Goal: Use online tool/utility: Utilize a website feature to perform a specific function

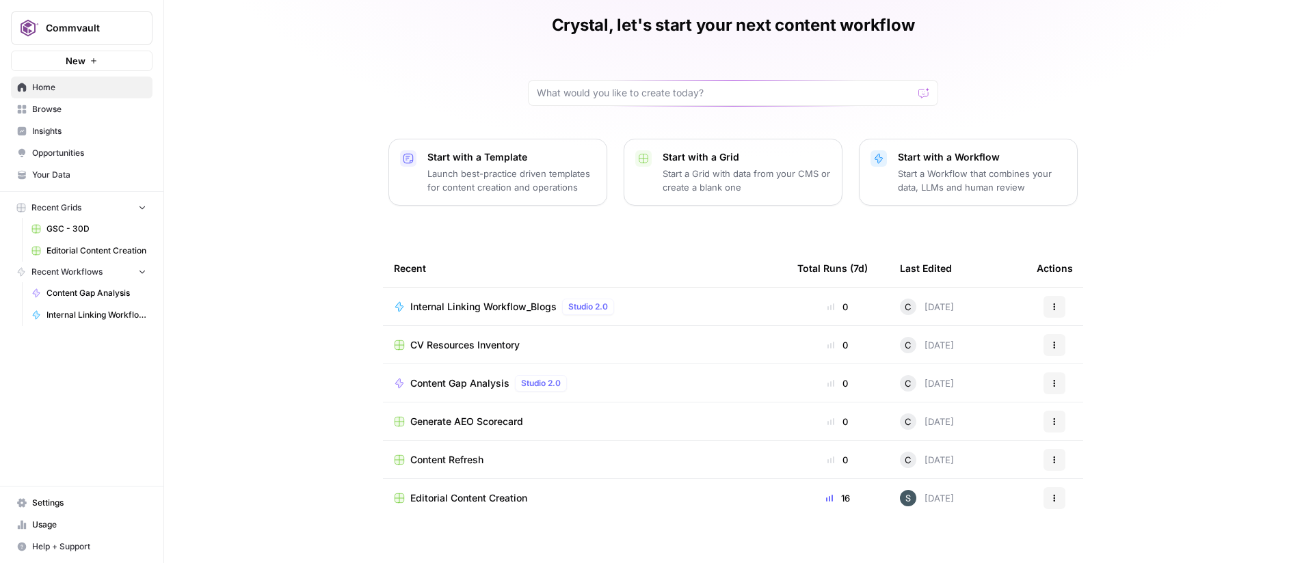
scroll to position [66, 0]
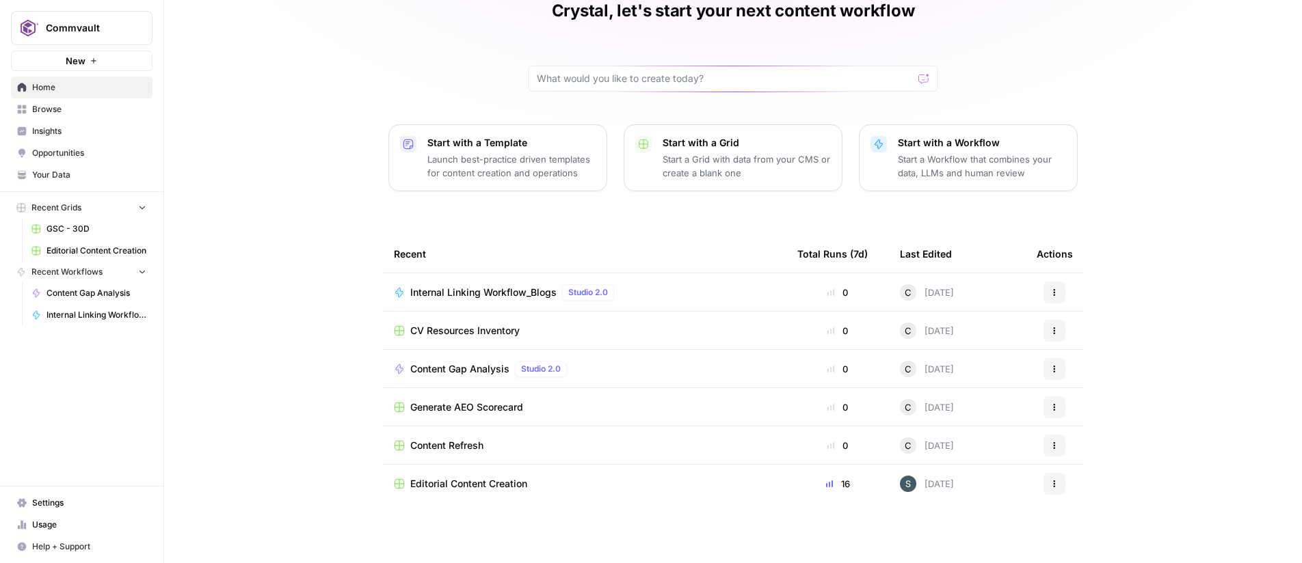
click at [481, 402] on span "Generate AEO Scorecard" at bounding box center [466, 408] width 113 height 14
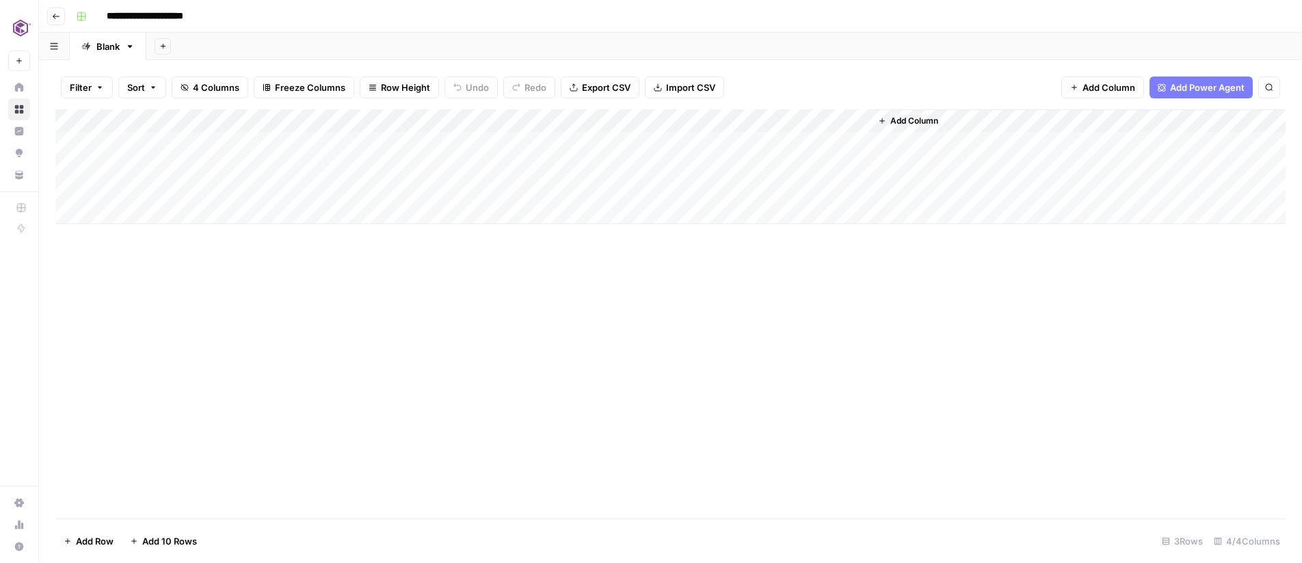
click at [202, 216] on div "Add Column" at bounding box center [670, 166] width 1230 height 115
type input "**********"
click at [417, 214] on div "Add Column" at bounding box center [670, 178] width 1230 height 138
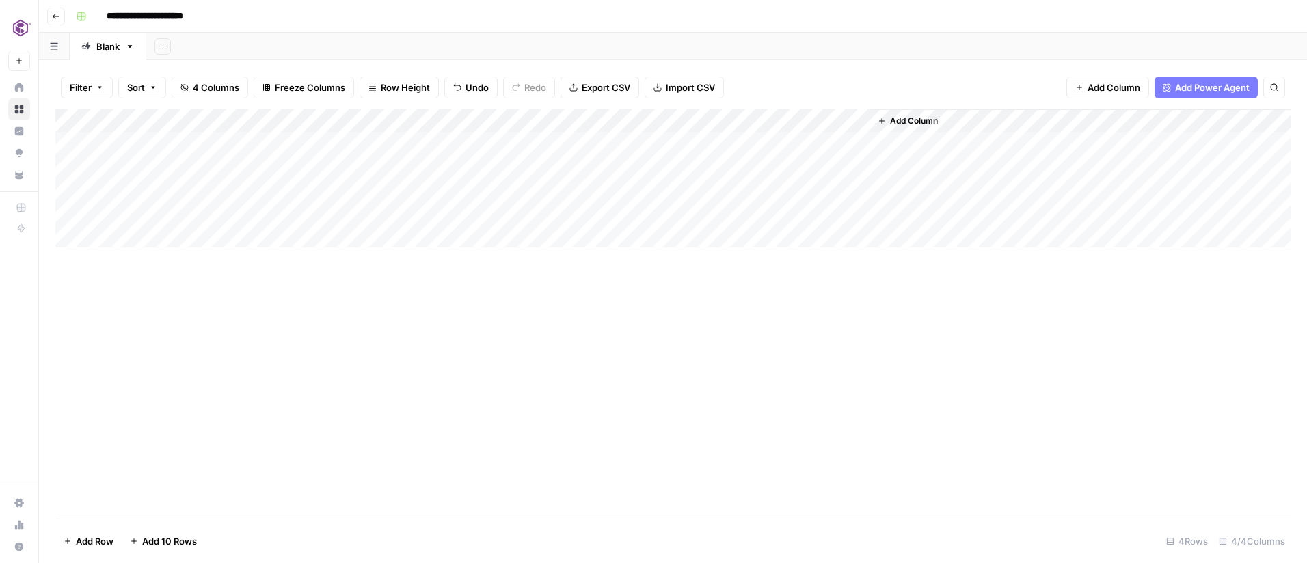
click at [450, 208] on div at bounding box center [489, 212] width 176 height 25
click at [440, 212] on div at bounding box center [489, 212] width 176 height 25
click at [626, 206] on div "Add Column" at bounding box center [672, 178] width 1235 height 138
click at [686, 211] on div "Add Column" at bounding box center [672, 178] width 1235 height 138
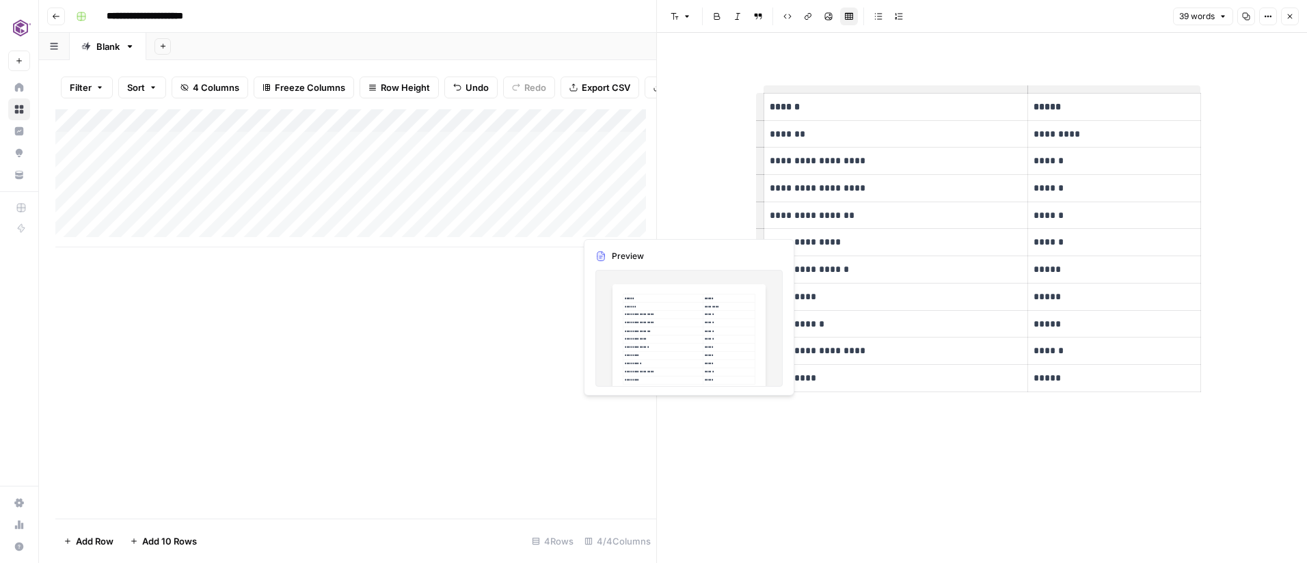
click at [602, 228] on div "Add Column" at bounding box center [355, 178] width 601 height 138
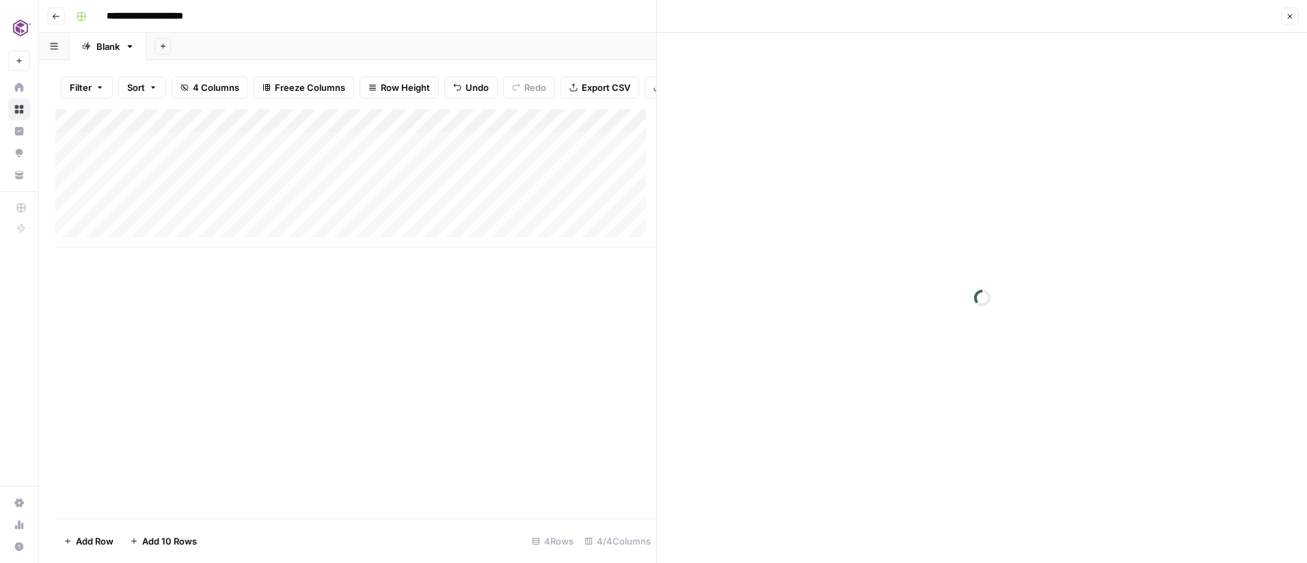
click at [602, 228] on div at bounding box center [637, 223] width 125 height 25
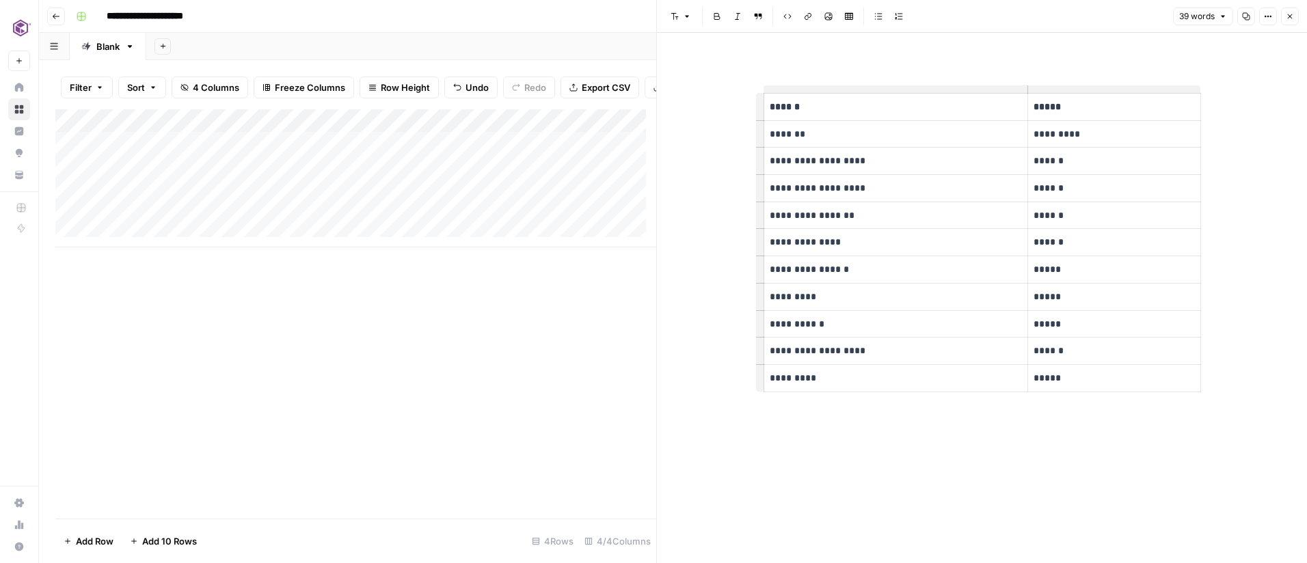
click at [624, 226] on div at bounding box center [637, 223] width 125 height 25
click at [695, 239] on div "**********" at bounding box center [982, 298] width 650 height 530
click at [621, 222] on div "Add Column" at bounding box center [355, 178] width 601 height 138
click at [1294, 18] on button "Close" at bounding box center [1290, 17] width 18 height 18
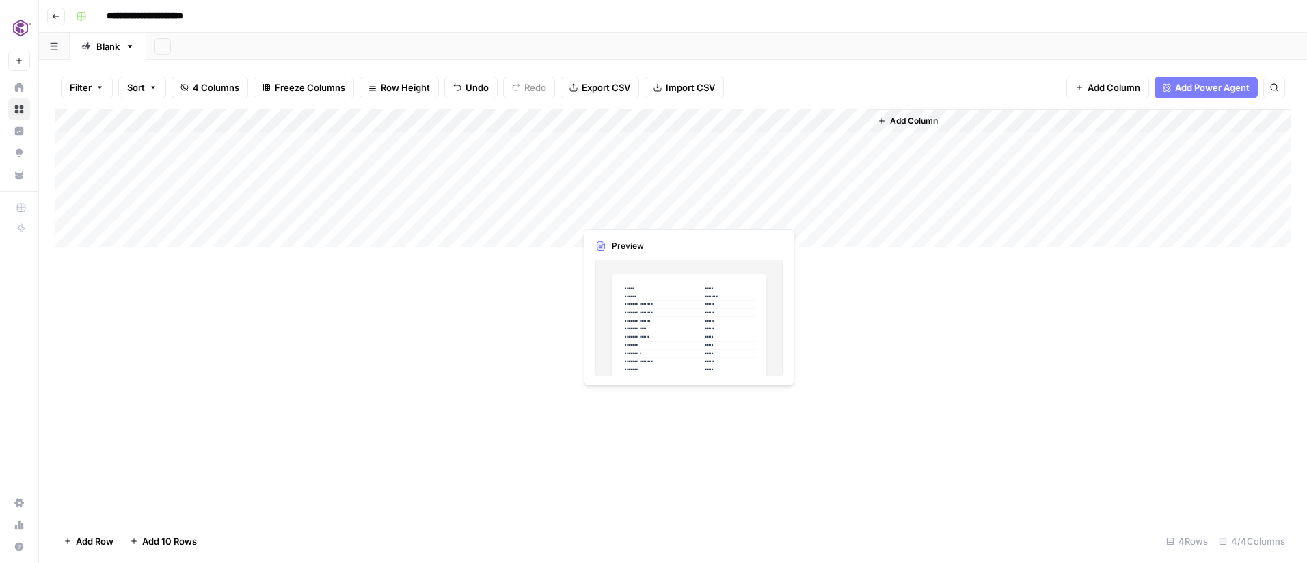
click at [632, 215] on div "Add Column" at bounding box center [672, 178] width 1235 height 138
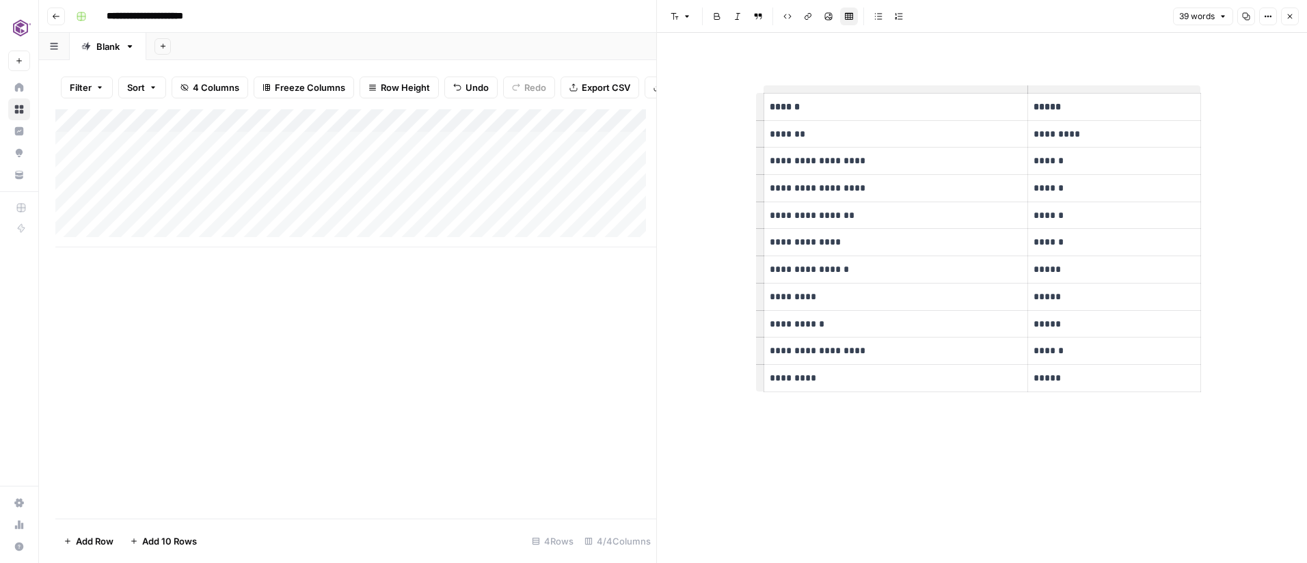
click at [596, 315] on div "Add Column" at bounding box center [355, 313] width 601 height 409
click at [1289, 17] on icon "button" at bounding box center [1290, 16] width 8 height 8
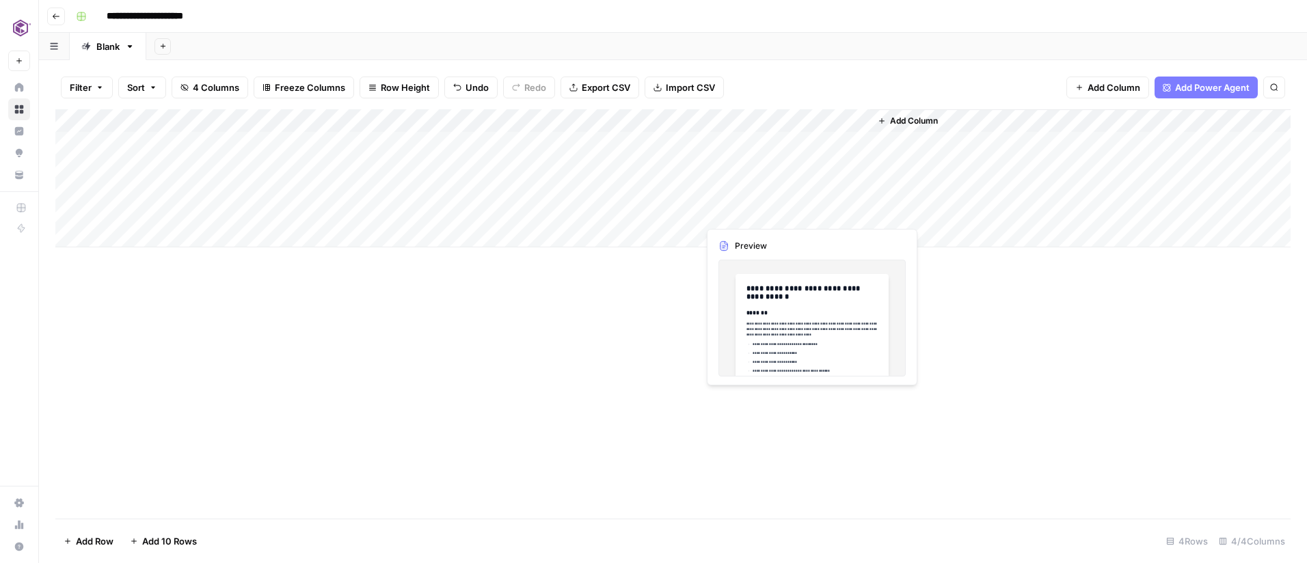
click at [769, 213] on div "Add Column" at bounding box center [672, 178] width 1235 height 138
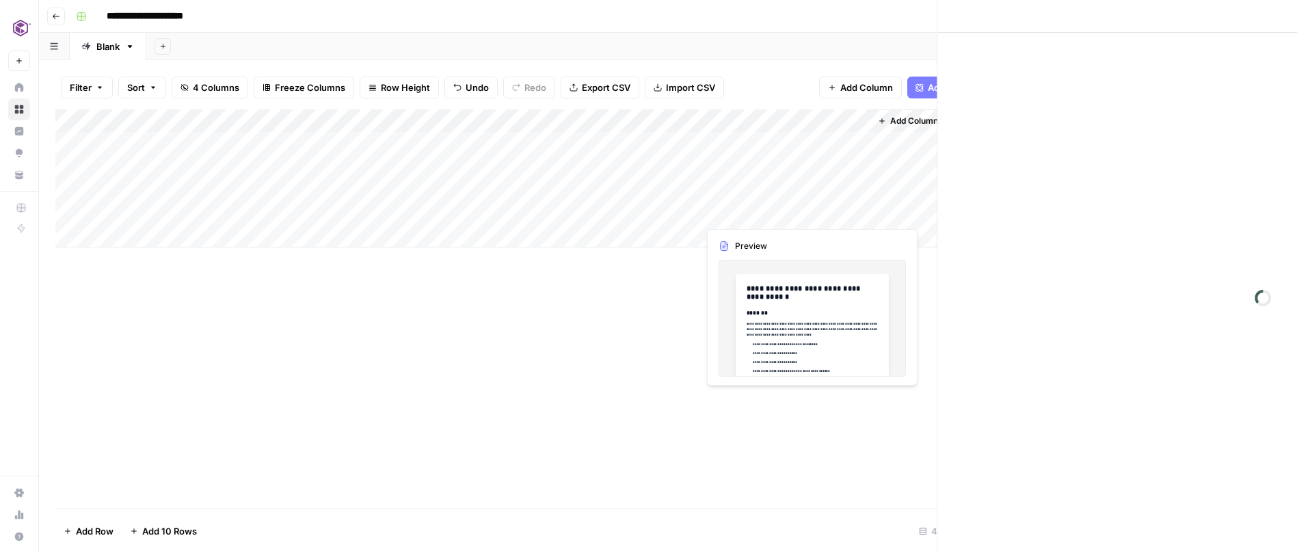
click at [769, 213] on div at bounding box center [784, 212] width 173 height 25
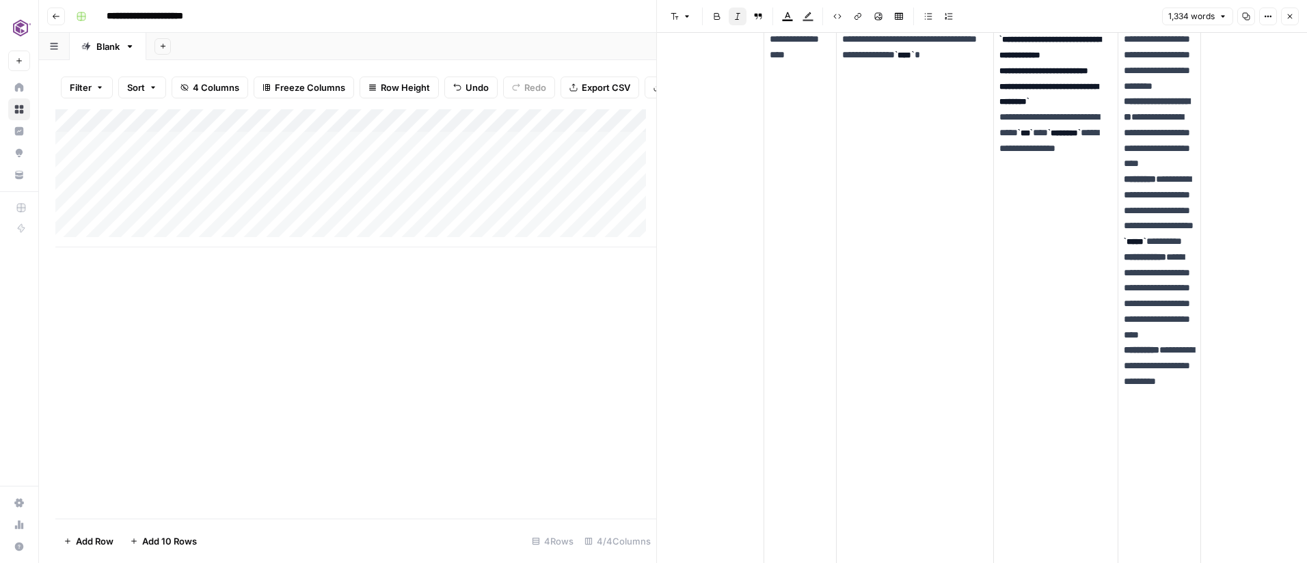
scroll to position [1580, 0]
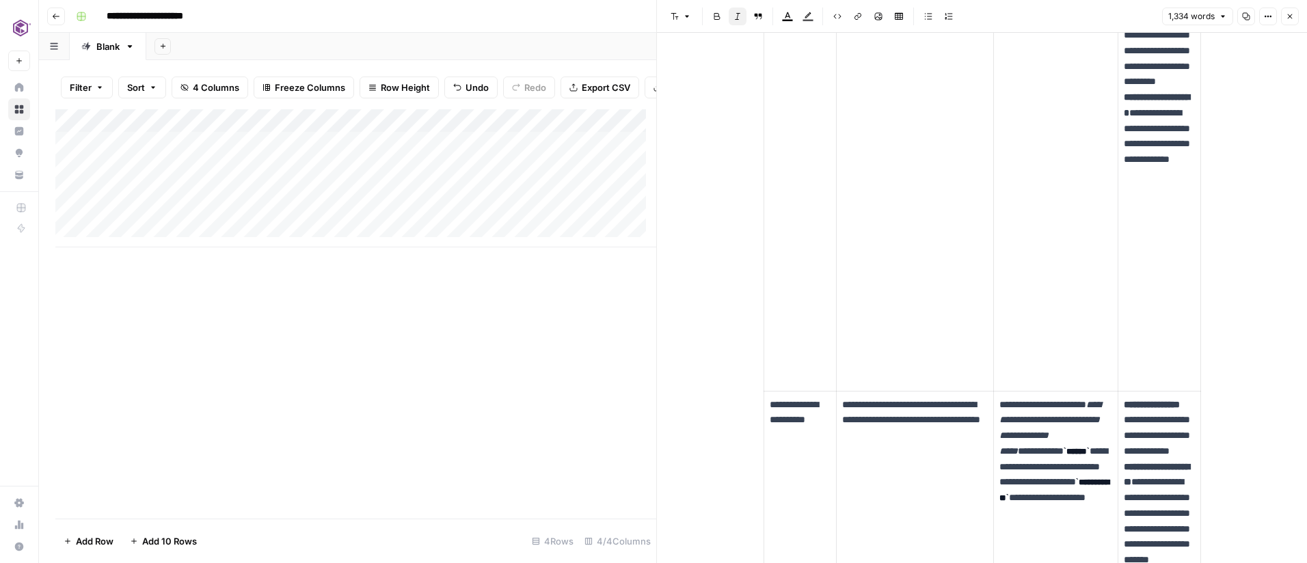
click at [468, 313] on div "Add Column" at bounding box center [355, 313] width 601 height 409
click at [1289, 19] on icon "button" at bounding box center [1290, 16] width 8 height 8
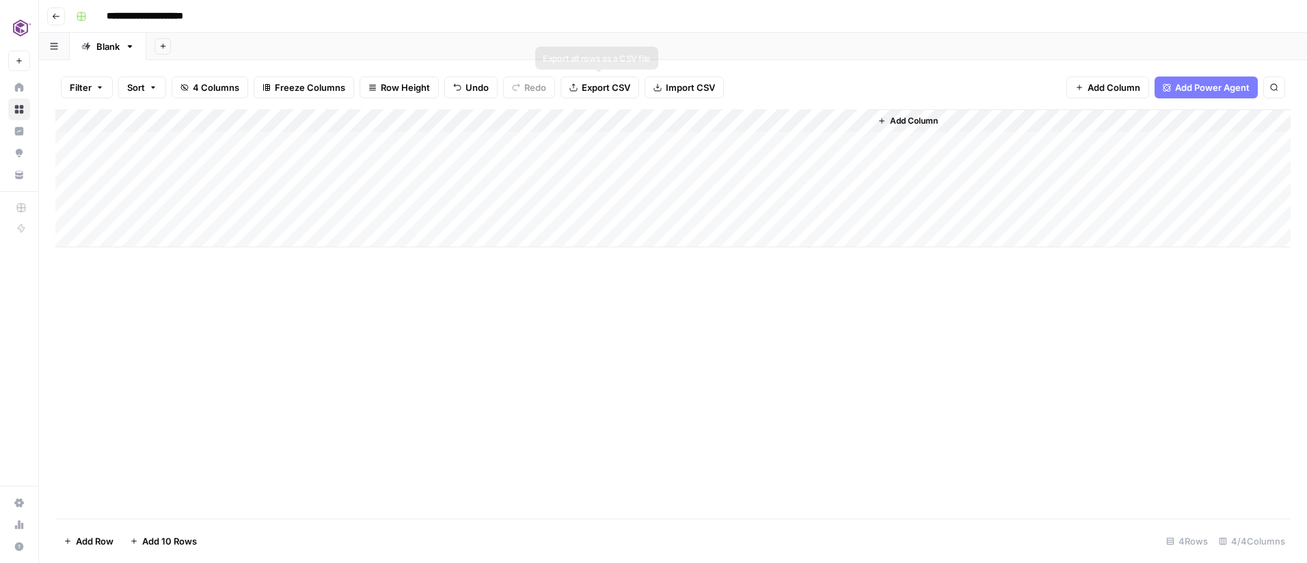
click at [603, 84] on span "Export CSV" at bounding box center [606, 88] width 49 height 14
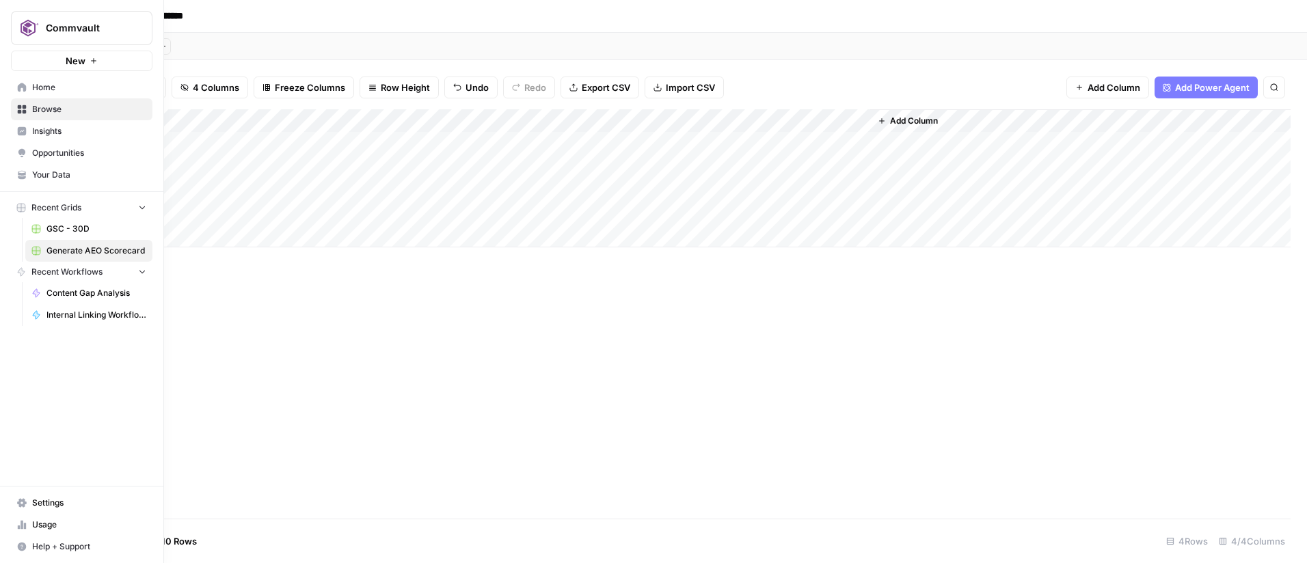
click at [23, 83] on icon at bounding box center [22, 88] width 10 height 10
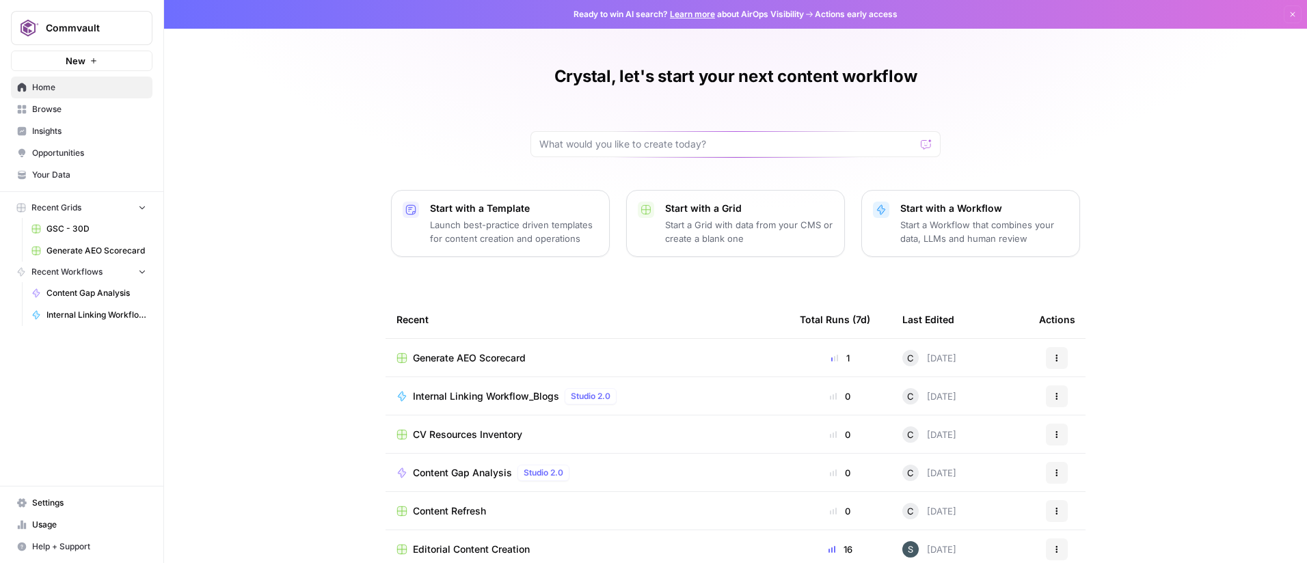
click at [474, 394] on span "Internal Linking Workflow_Blogs" at bounding box center [486, 397] width 146 height 14
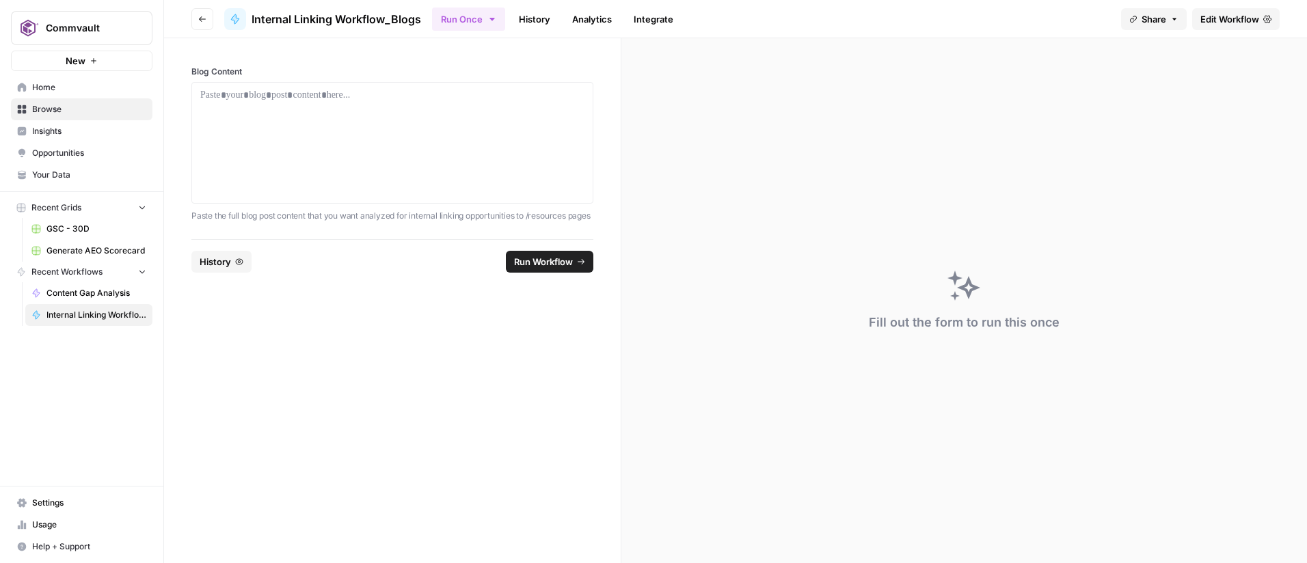
click at [42, 89] on span "Home" at bounding box center [89, 87] width 114 height 12
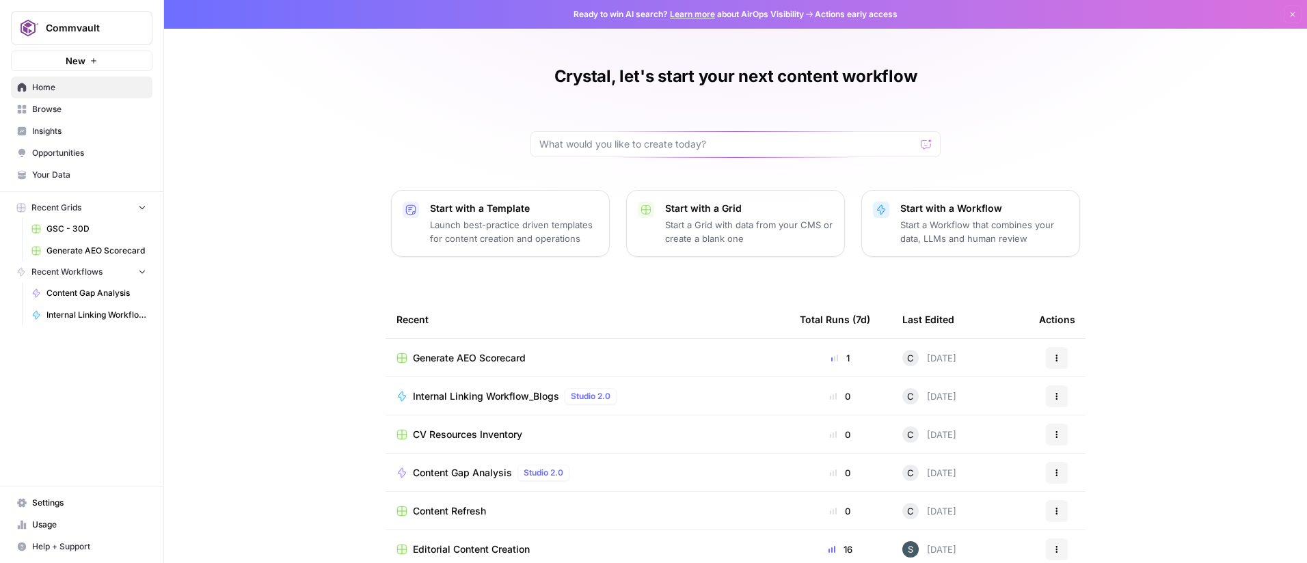
click at [484, 475] on span "Content Gap Analysis" at bounding box center [462, 473] width 99 height 14
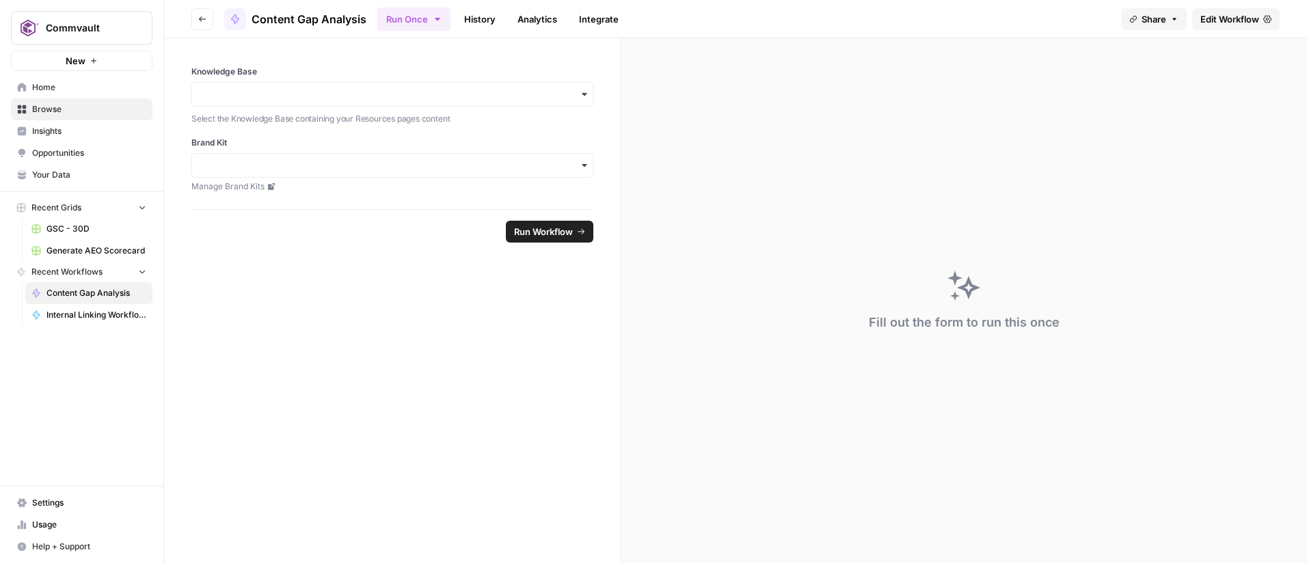
click at [571, 234] on span "Run Workflow" at bounding box center [543, 232] width 59 height 14
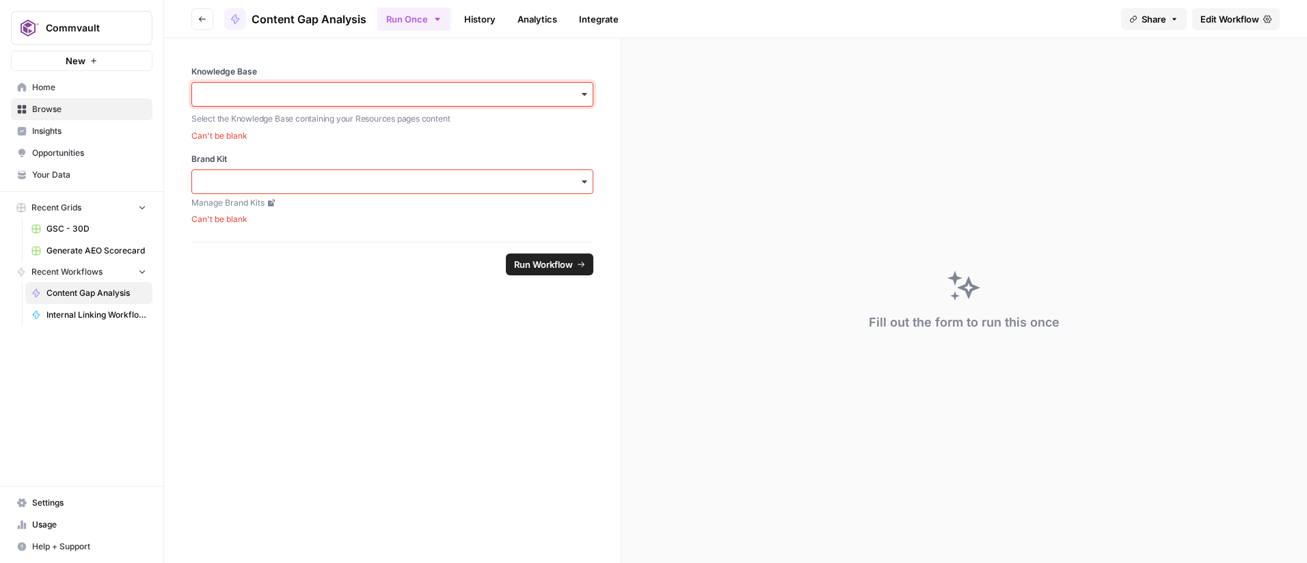
click at [256, 94] on input "Knowledge Base" at bounding box center [392, 95] width 384 height 14
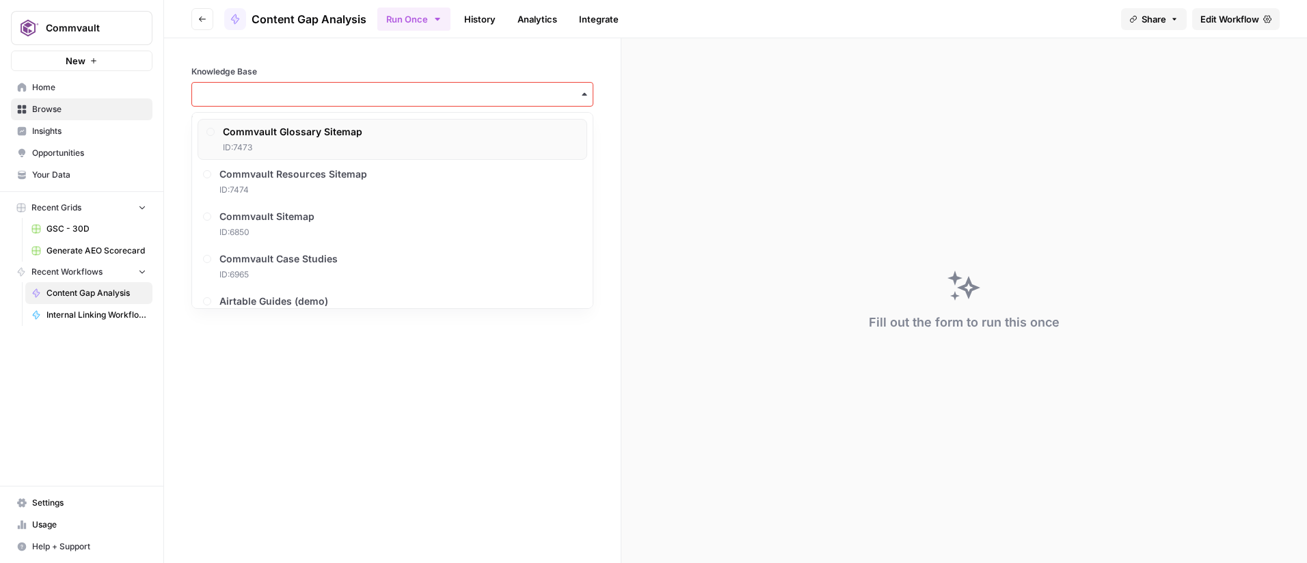
click at [285, 132] on span "Commvault Glossary Sitemap" at bounding box center [292, 132] width 139 height 14
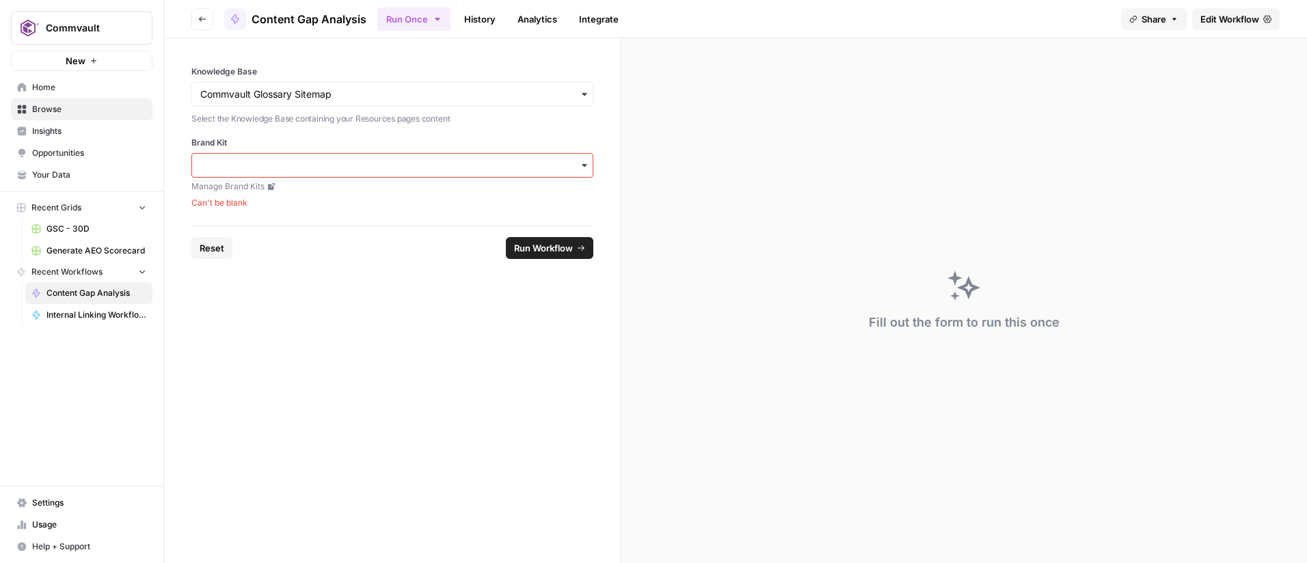
click at [47, 90] on span "Home" at bounding box center [89, 87] width 114 height 12
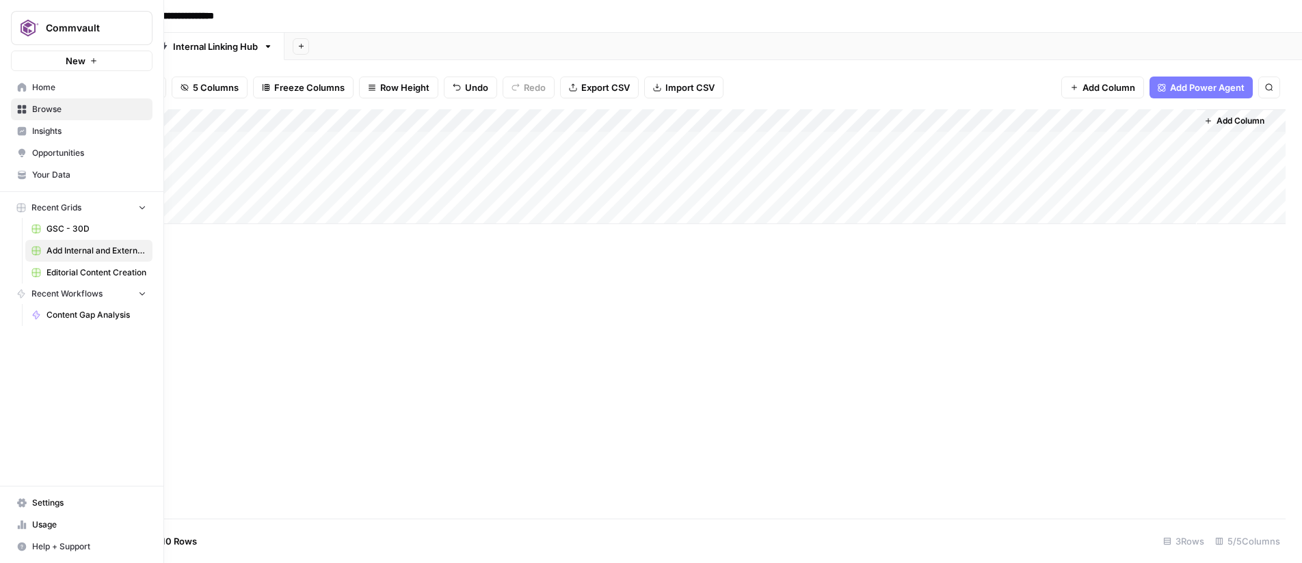
click at [24, 84] on icon at bounding box center [22, 87] width 9 height 9
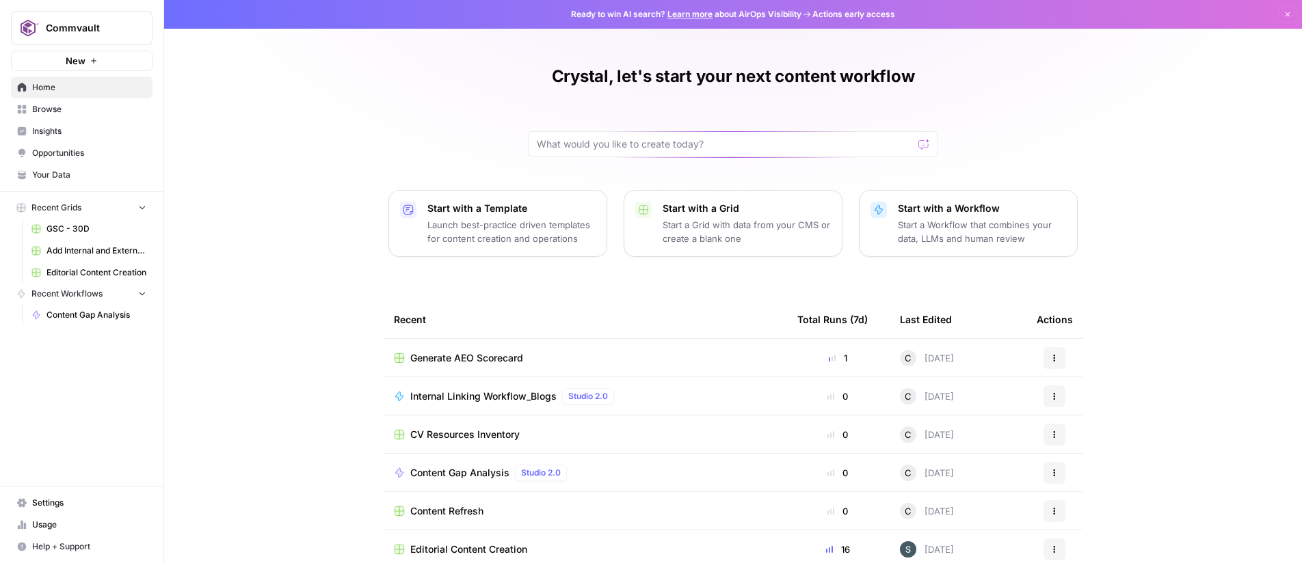
click at [489, 394] on span "Internal Linking Workflow_Blogs" at bounding box center [483, 397] width 146 height 14
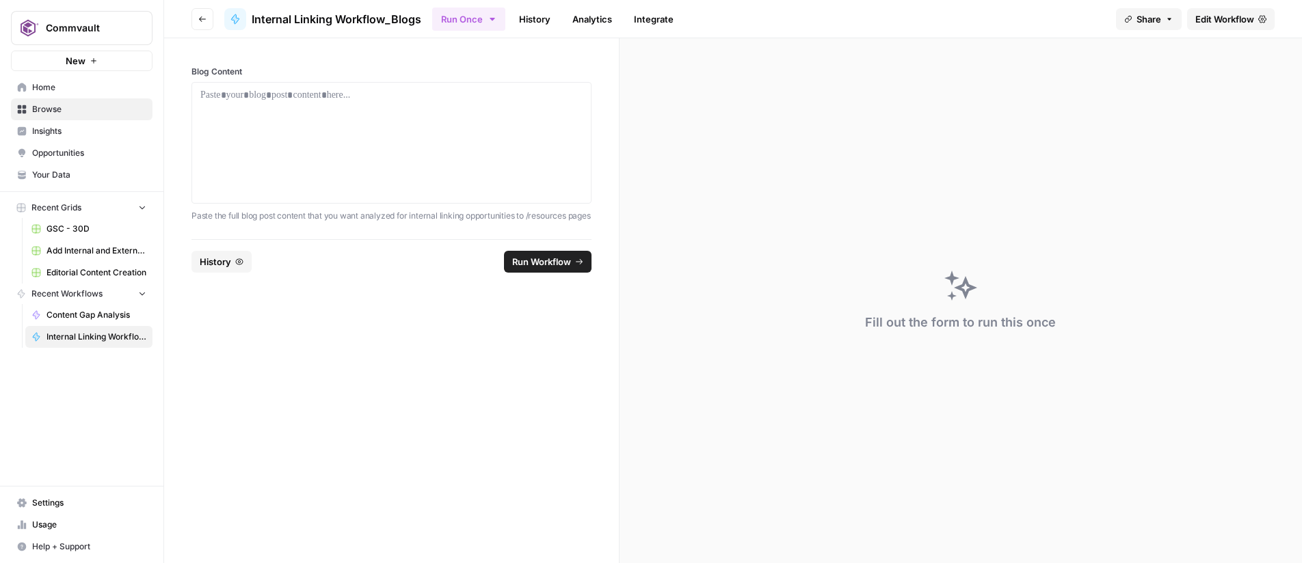
click at [1167, 21] on icon "button" at bounding box center [1169, 19] width 8 height 8
click at [1180, 84] on icon at bounding box center [1185, 85] width 11 height 11
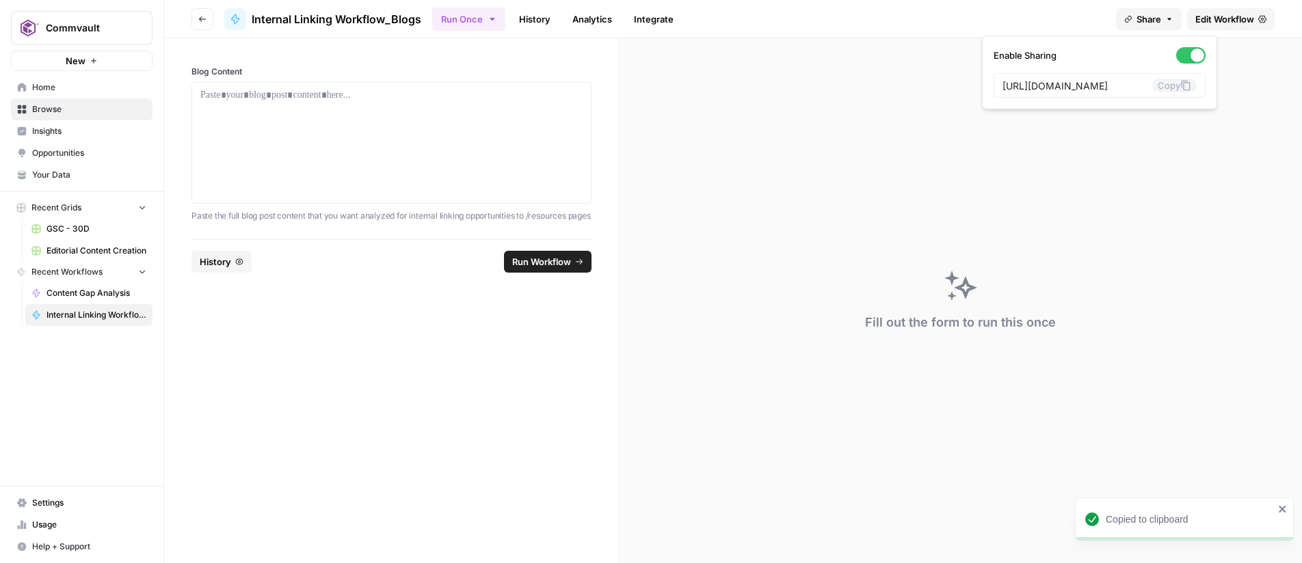
click at [1299, 10] on header "Go back Internal Linking Workflow_Blogs Run Once History Analytics Integrate Sh…" at bounding box center [733, 19] width 1138 height 38
